Goal: Transaction & Acquisition: Purchase product/service

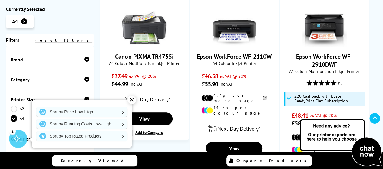
scroll to position [149, 0]
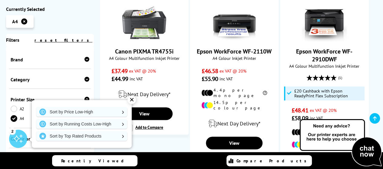
click at [131, 101] on div "✕" at bounding box center [132, 100] width 8 height 8
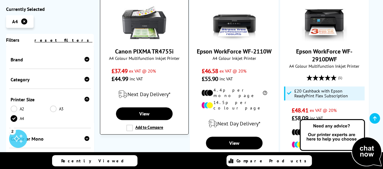
click at [153, 94] on div "Next Day Delivery*" at bounding box center [144, 94] width 82 height 17
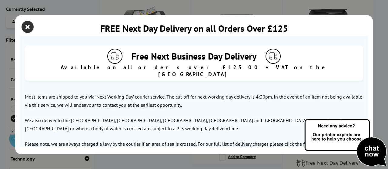
click at [29, 28] on icon "close modal" at bounding box center [28, 27] width 12 height 12
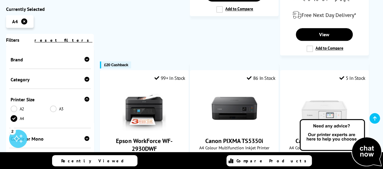
scroll to position [446, 0]
